Goal: Task Accomplishment & Management: Manage account settings

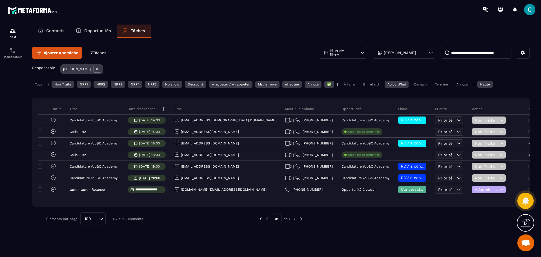
click at [367, 82] on div "En retard" at bounding box center [370, 84] width 21 height 7
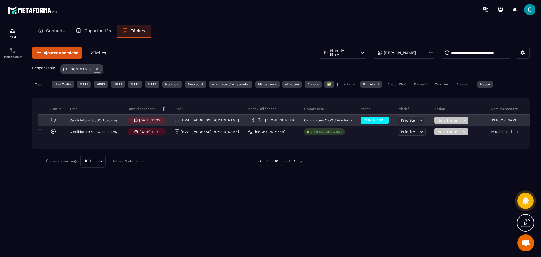
click at [363, 121] on span "RDV à conf. A RAPPELER" at bounding box center [386, 120] width 47 height 5
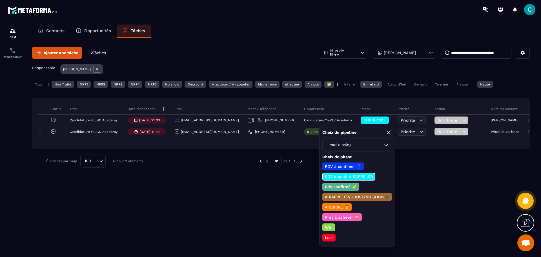
click at [369, 176] on p "RDV à conf. A RAPPELER" at bounding box center [349, 177] width 50 height 6
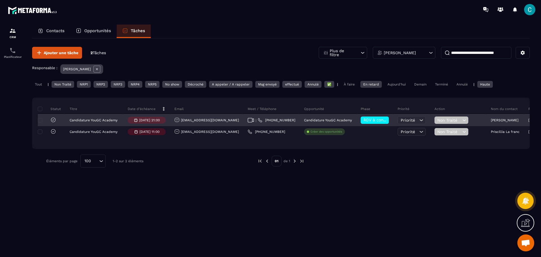
click at [438, 121] on span "Non Traité" at bounding box center [449, 120] width 24 height 5
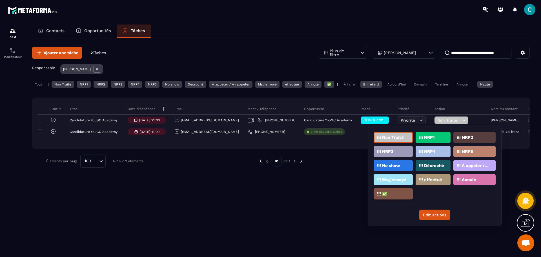
click at [396, 167] on p "No show" at bounding box center [391, 165] width 18 height 4
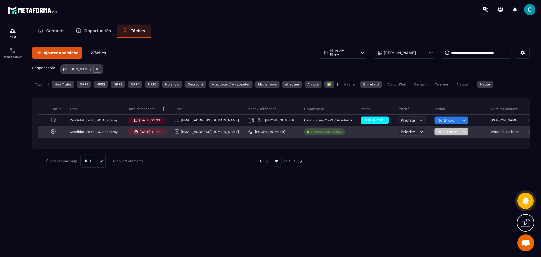
click at [437, 132] on span "Non Traité" at bounding box center [449, 131] width 24 height 5
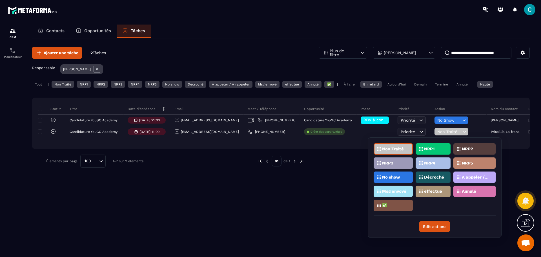
click at [397, 178] on p "No show" at bounding box center [391, 177] width 18 height 4
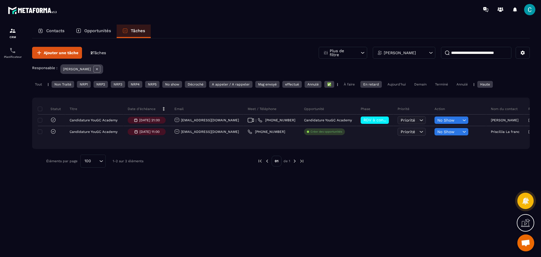
click at [355, 172] on div "Ajouter une tâche 2 Tâches Plus de filtre [PERSON_NAME] Responsable : [PERSON_N…" at bounding box center [281, 107] width 498 height 138
click at [388, 82] on div "Aujourd'hui" at bounding box center [397, 84] width 24 height 7
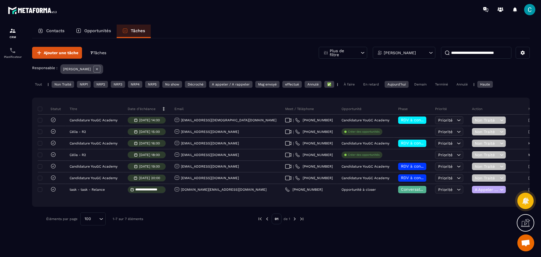
click at [373, 83] on div "En retard" at bounding box center [370, 84] width 21 height 7
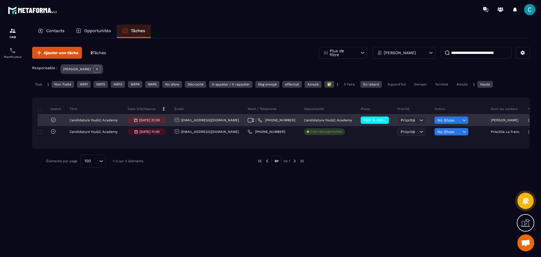
click at [53, 120] on icon at bounding box center [53, 119] width 2 height 1
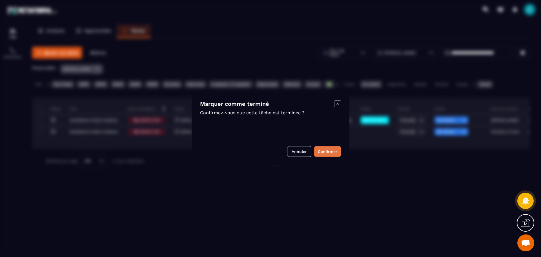
click at [322, 150] on button "Confirmer" at bounding box center [327, 151] width 27 height 11
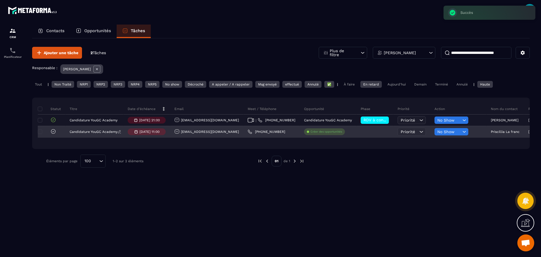
click at [75, 132] on p "Candidature YouGC Academy" at bounding box center [94, 132] width 48 height 4
